Goal: Find contact information: Find contact information

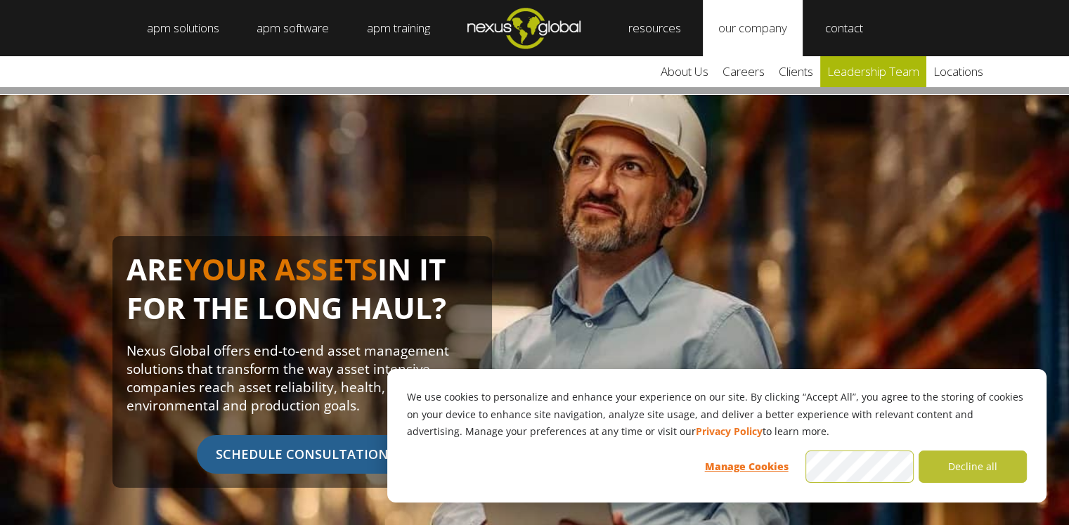
click at [874, 76] on link "leadership team" at bounding box center [873, 71] width 106 height 31
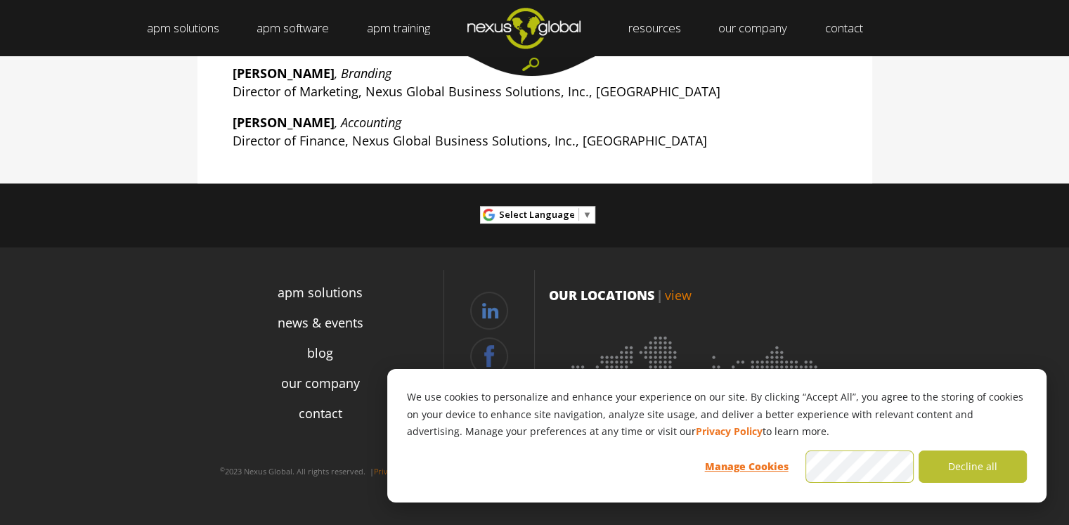
scroll to position [640, 0]
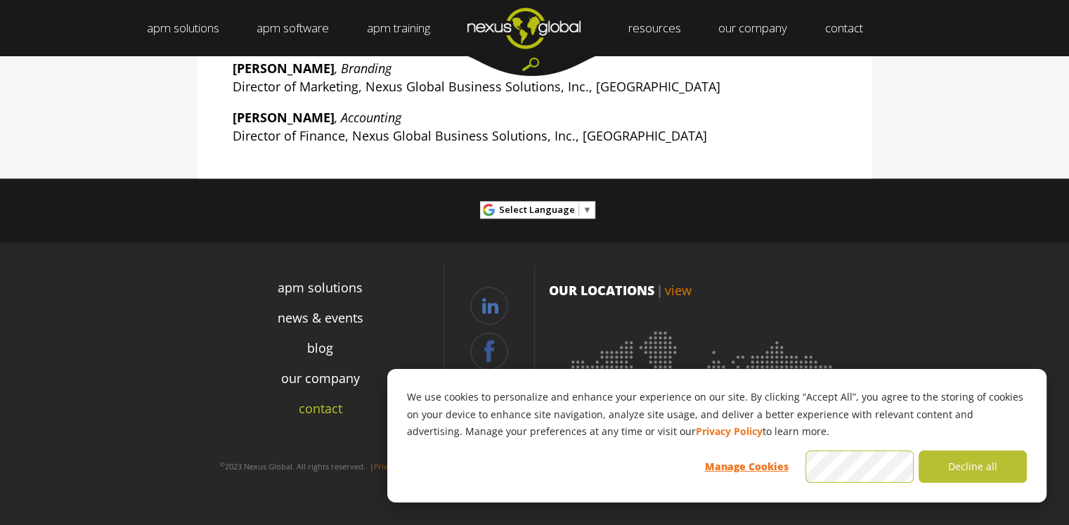
click at [330, 406] on link "contact" at bounding box center [321, 408] width 44 height 19
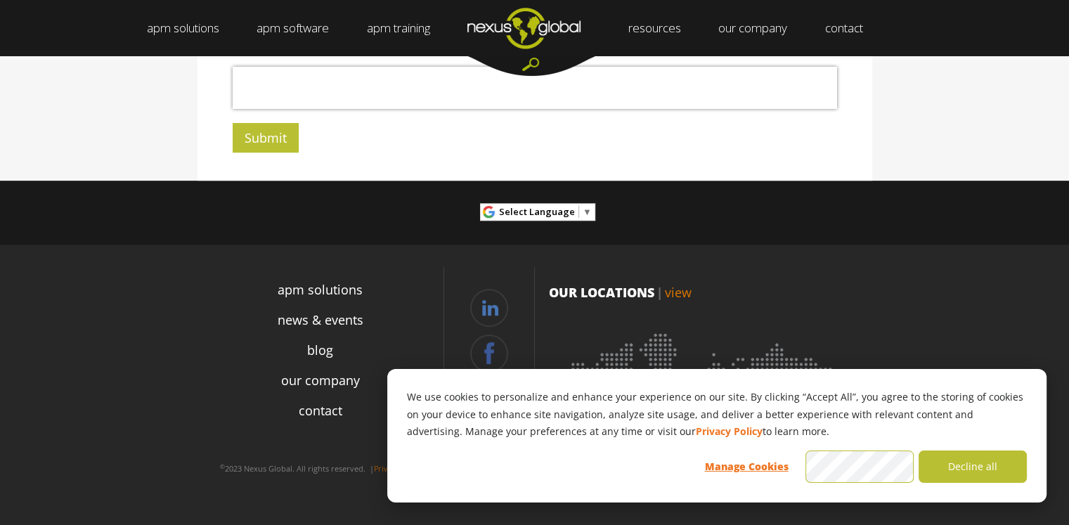
scroll to position [594, 0]
